Goal: Information Seeking & Learning: Find specific fact

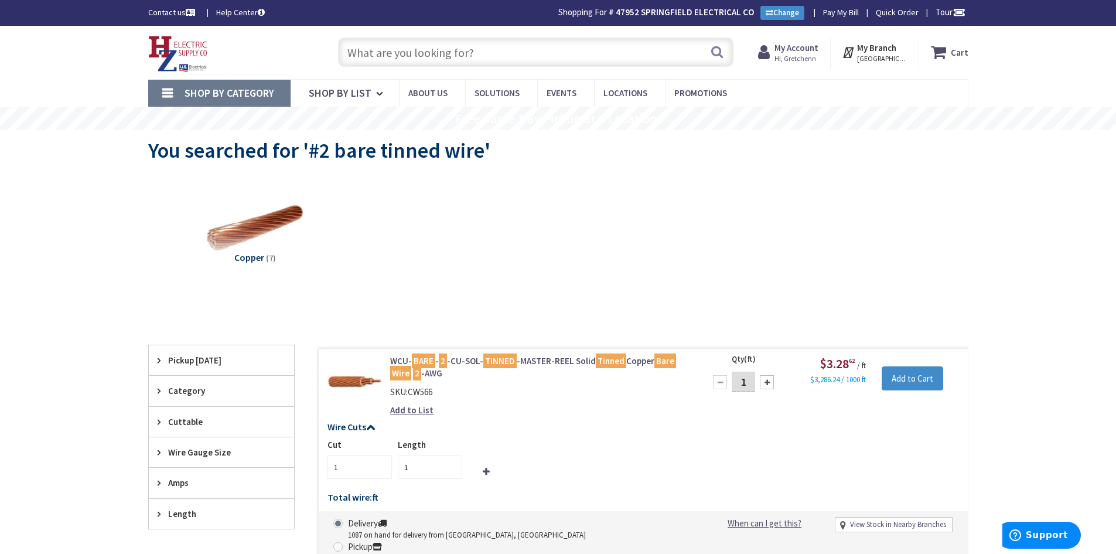
click at [493, 49] on input "text" at bounding box center [536, 51] width 396 height 29
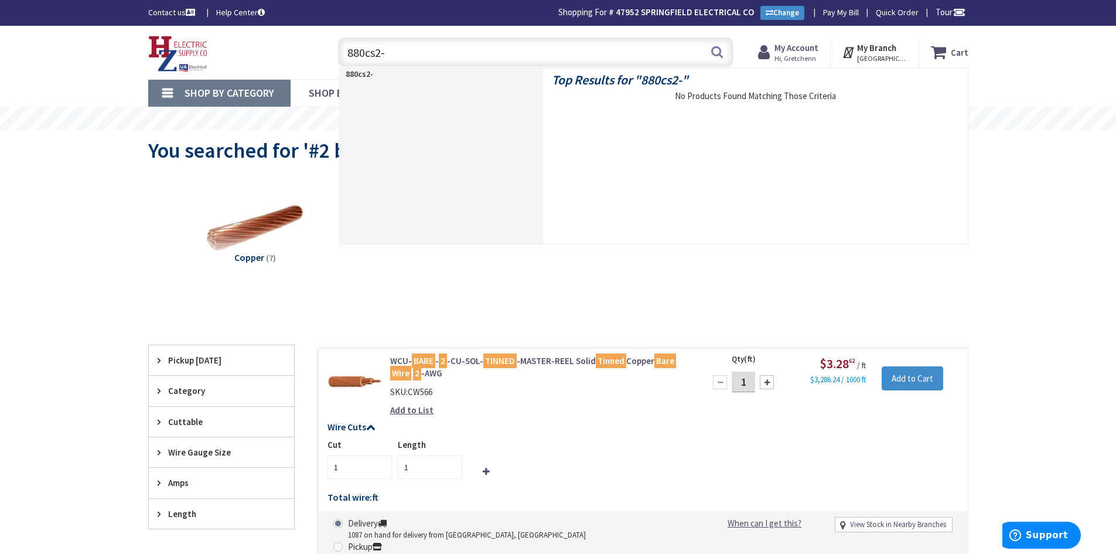
type input "880cs2-1"
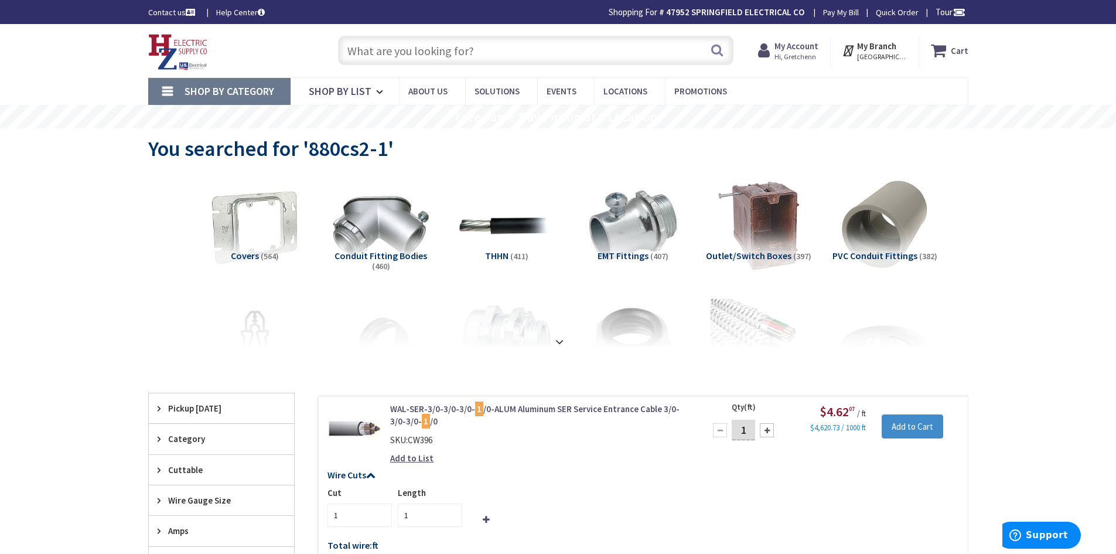
click at [475, 45] on input "text" at bounding box center [536, 50] width 396 height 29
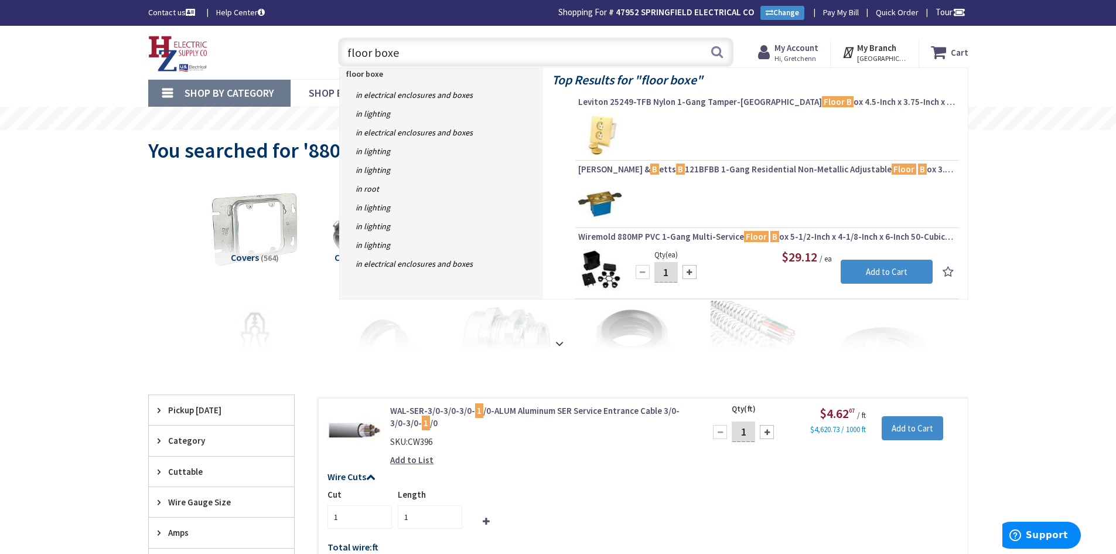
type input "floor boxes"
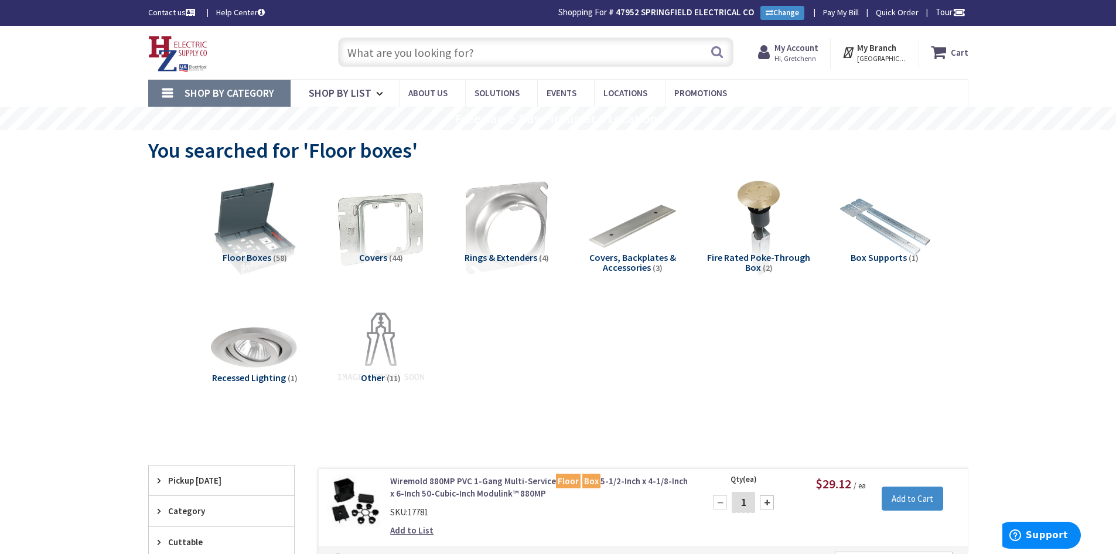
click at [507, 45] on input "text" at bounding box center [536, 51] width 396 height 29
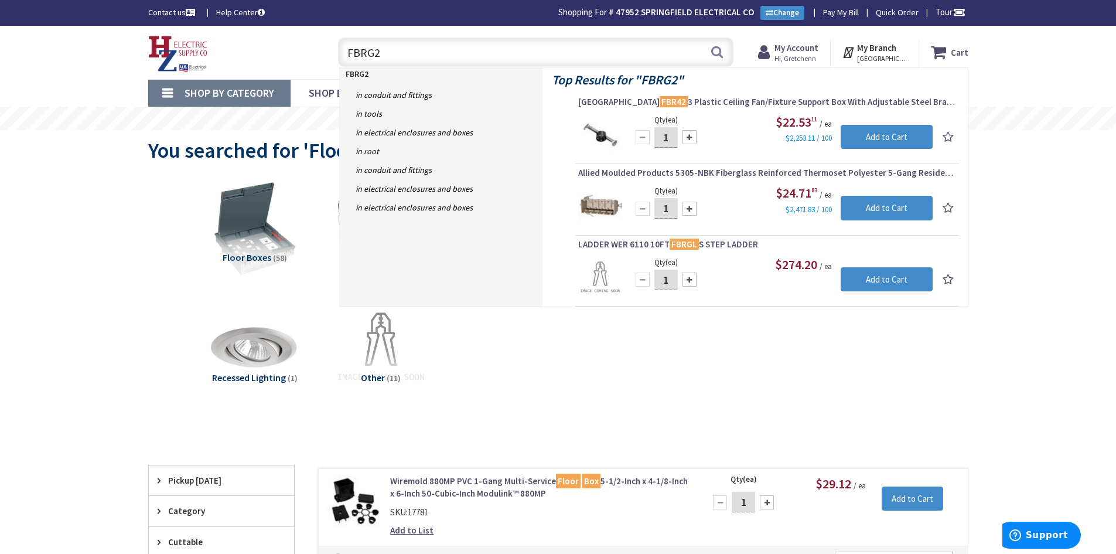
click at [343, 54] on input "FBRG2" at bounding box center [536, 51] width 396 height 29
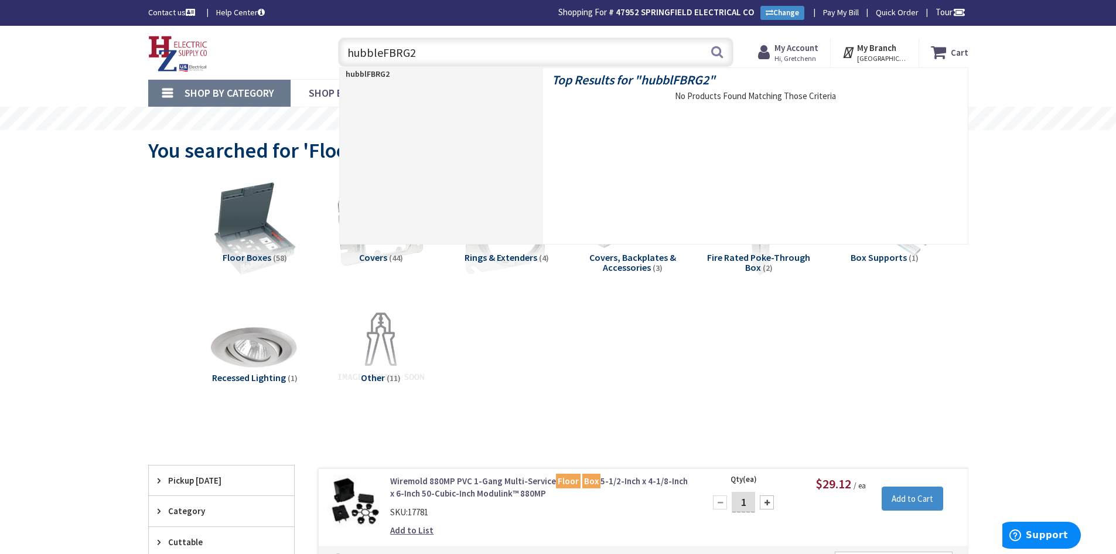
type input "hubble FBRG2"
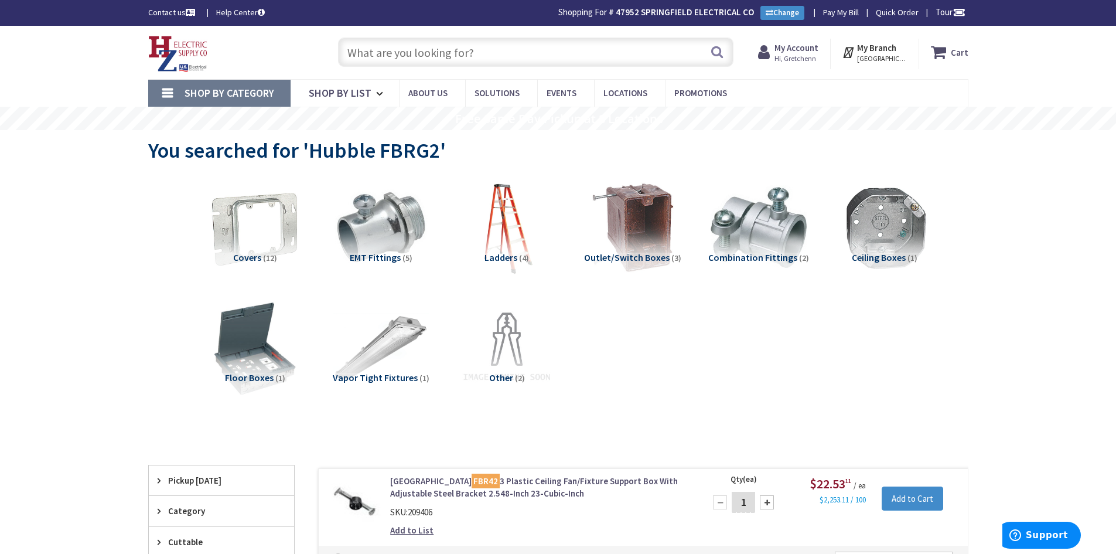
click at [523, 50] on input "text" at bounding box center [536, 51] width 396 height 29
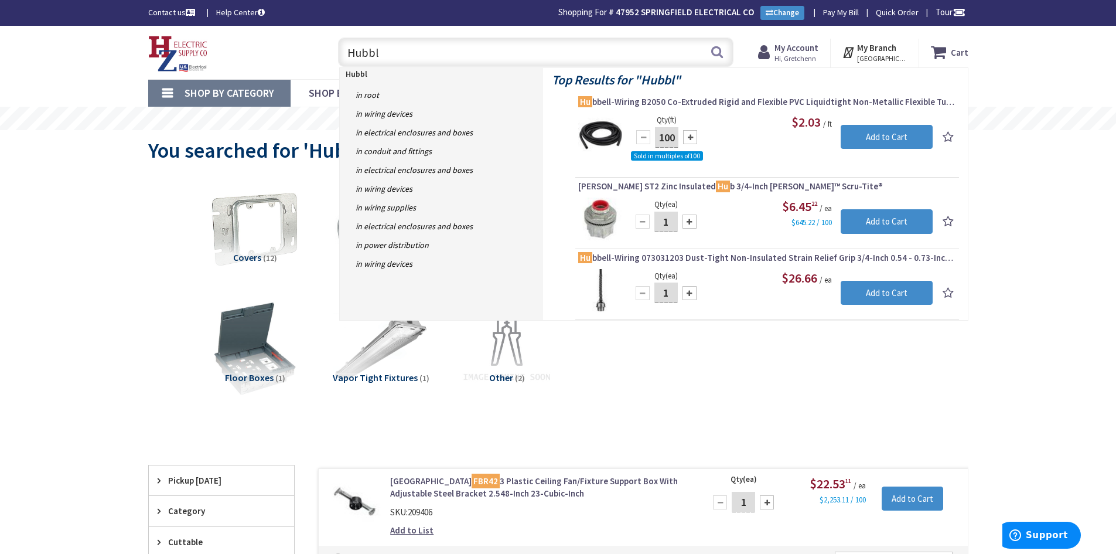
type input "Hubble"
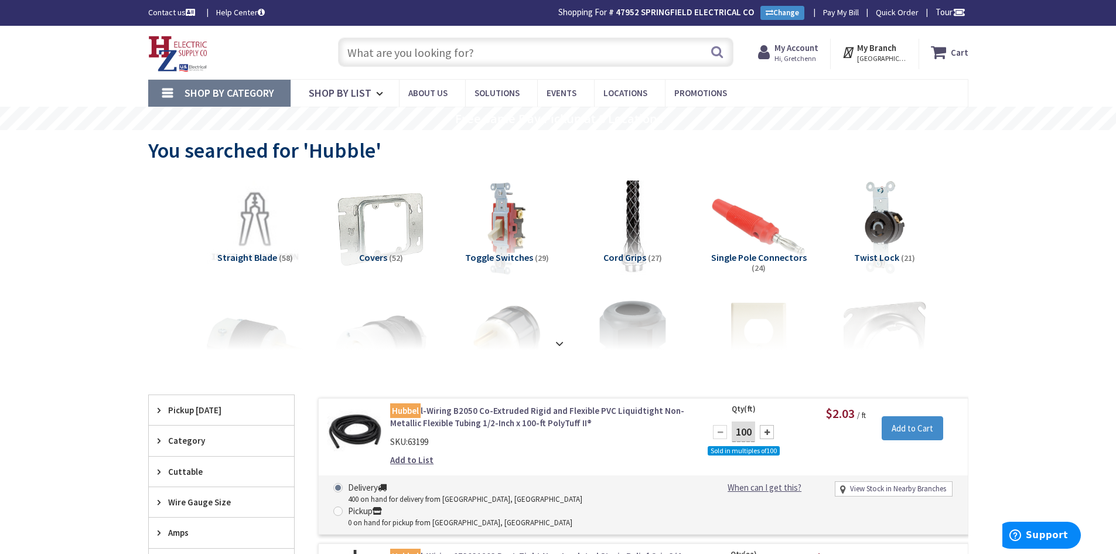
click at [429, 52] on input "text" at bounding box center [536, 51] width 396 height 29
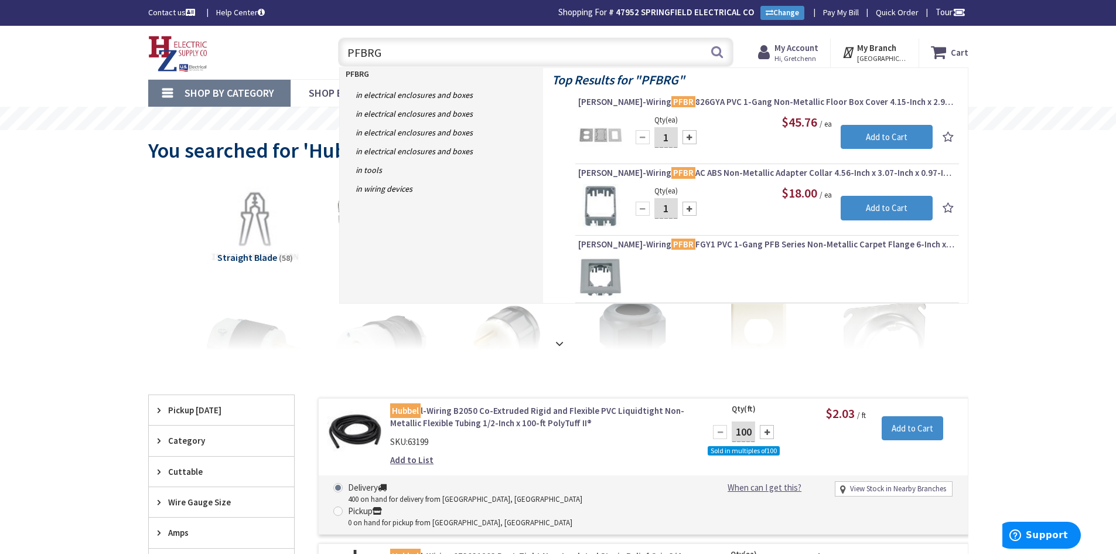
type input "PFBRG2"
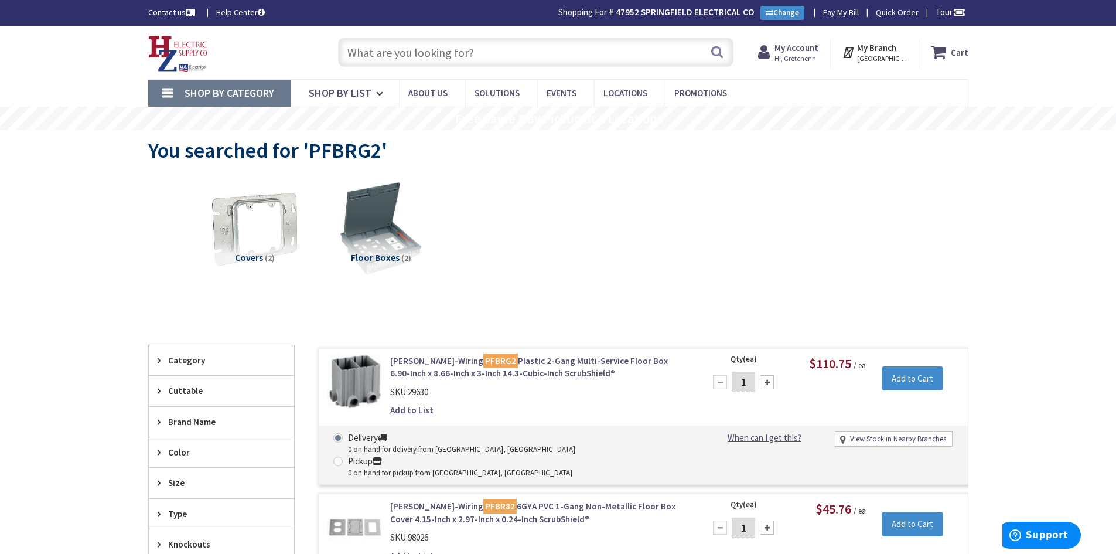
click at [681, 49] on input "text" at bounding box center [536, 51] width 396 height 29
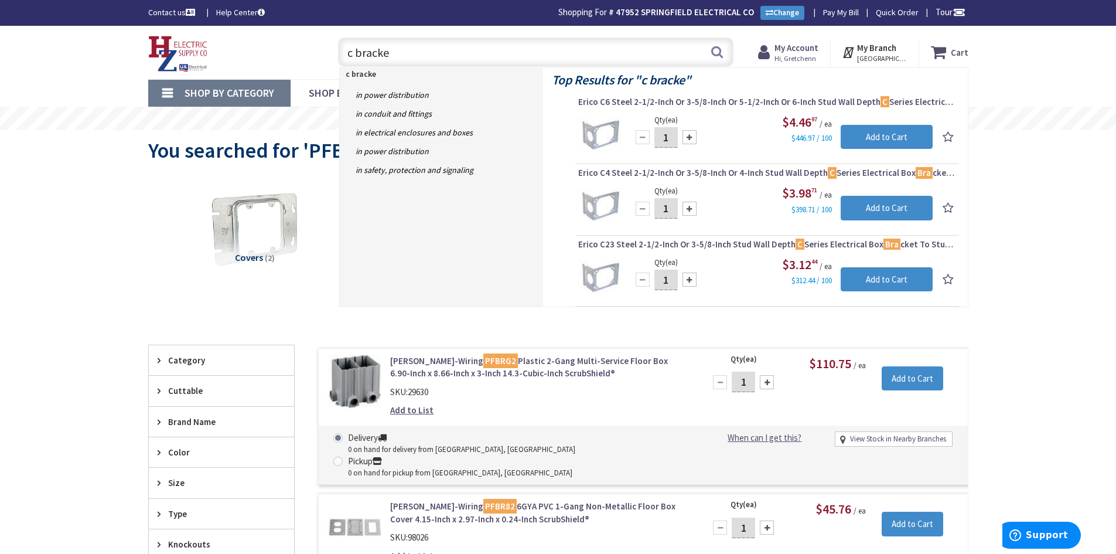
type input "c bracket"
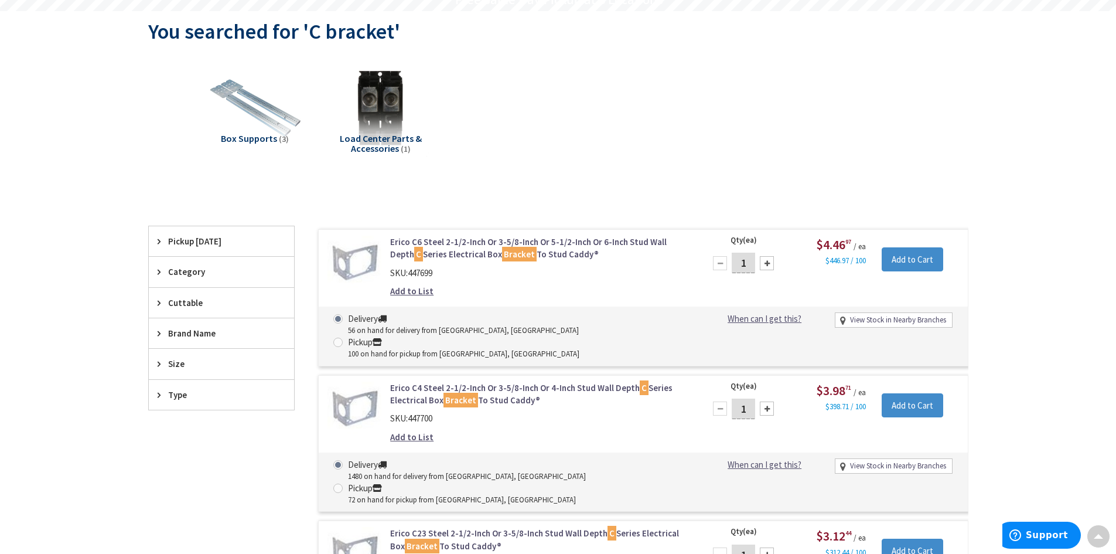
scroll to position [119, 0]
click at [937, 413] on div "Erico C4 Steel 2-1/2-Inch Or 3-5/8-Inch Or 4-Inch Stud Wall Depth C Series Elec…" at bounding box center [643, 442] width 650 height 137
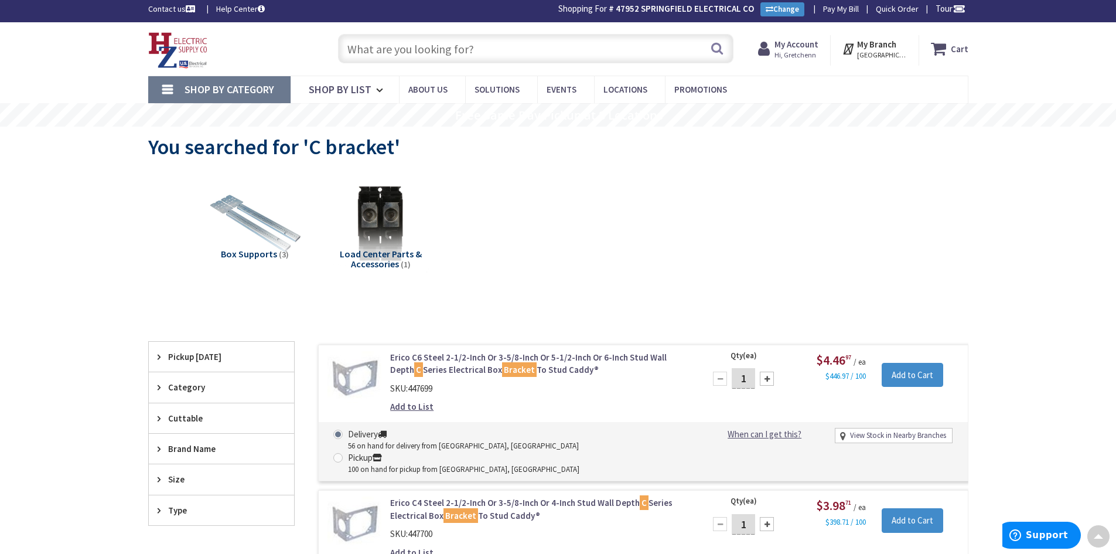
scroll to position [0, 0]
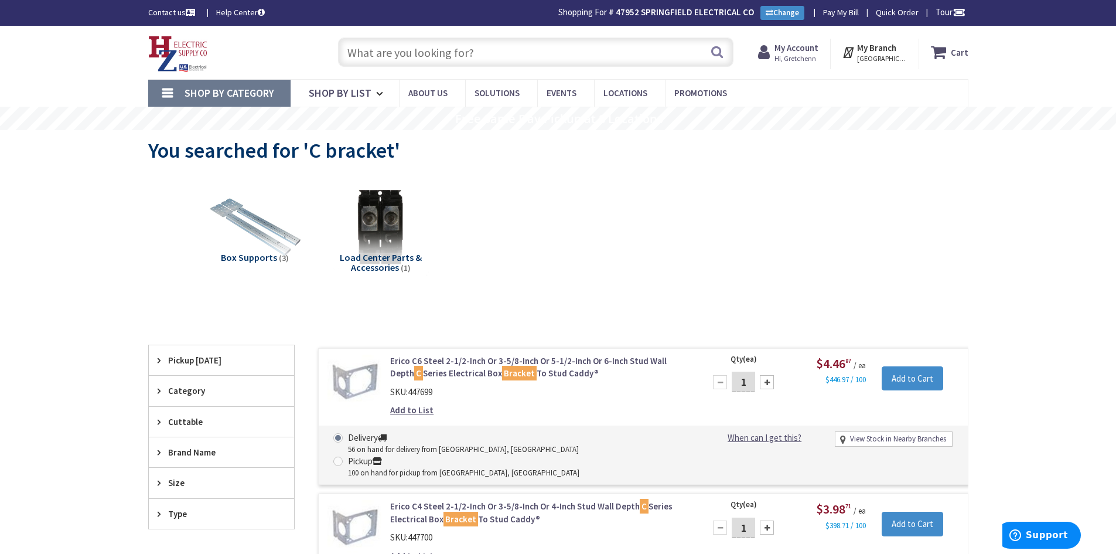
click at [573, 52] on input "text" at bounding box center [536, 51] width 396 height 29
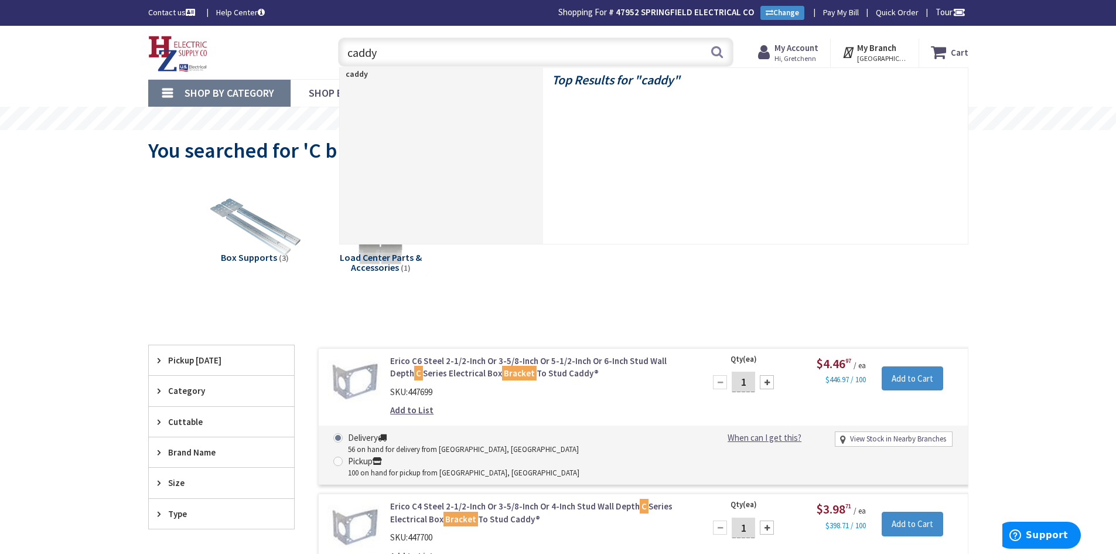
type input "caddy"
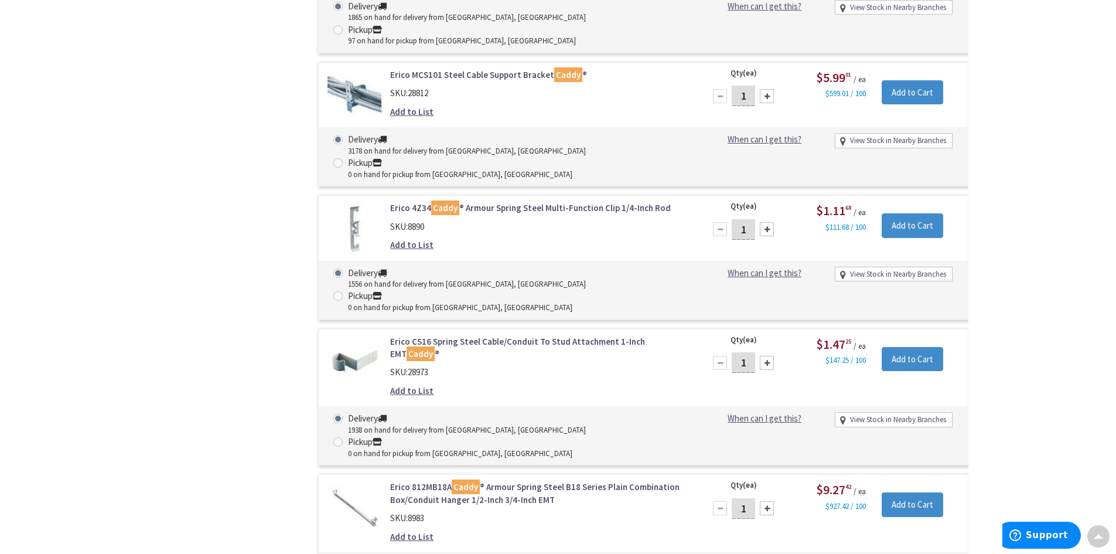
scroll to position [3926, 0]
